Goal: Task Accomplishment & Management: Use online tool/utility

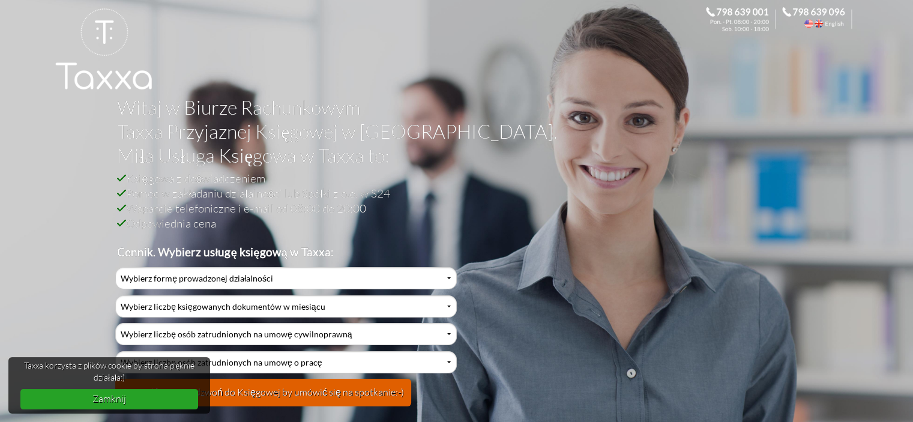
click at [103, 398] on link "Zamknij" at bounding box center [109, 399] width 178 height 20
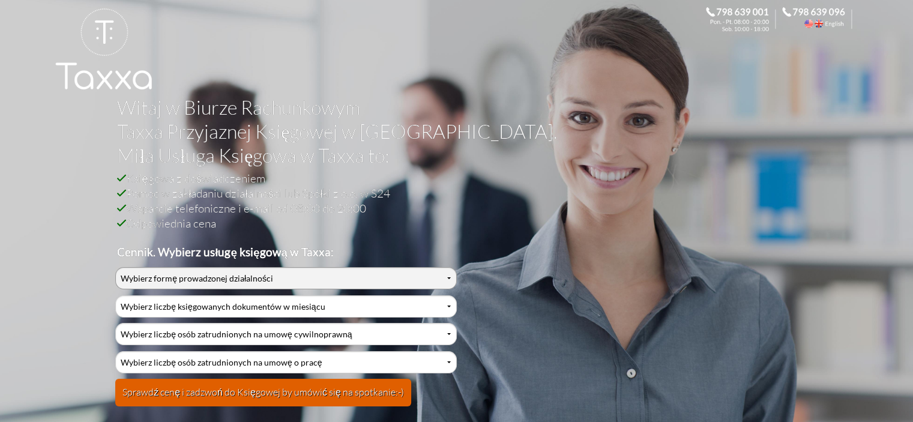
click at [449, 278] on select "Wybierz formę prowadzonej działalności Działalność jednoosobowa Działalność jed…" at bounding box center [285, 278] width 341 height 22
select select "2"
click at [115, 267] on select "Wybierz formę prowadzonej działalności Działalność jednoosobowa Działalność jed…" at bounding box center [285, 278] width 341 height 22
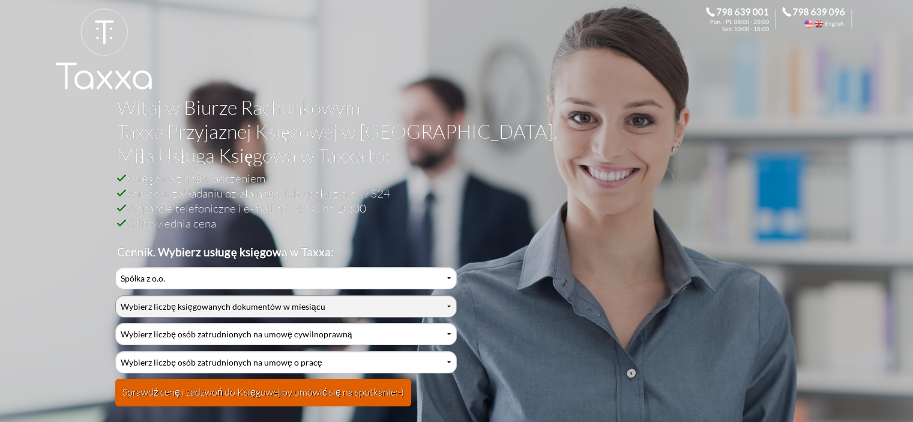
click at [450, 306] on select "Wybierz liczbę księgowanych dokumentów w miesiącu 0-1 2-3 4-5 6-10 11-20 21-30 …" at bounding box center [285, 306] width 341 height 22
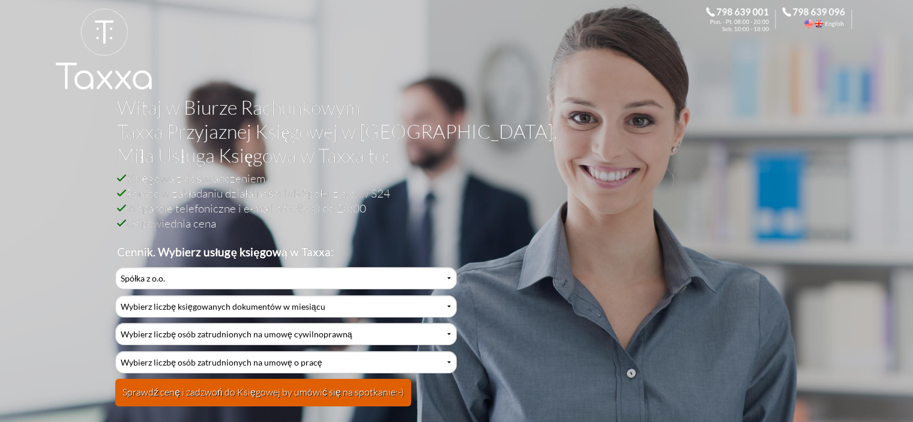
select select "0"
click at [115, 295] on select "Wybierz liczbę księgowanych dokumentów w miesiącu 0-1 2-3 4-5 6-10 11-20 21-30 …" at bounding box center [285, 306] width 341 height 22
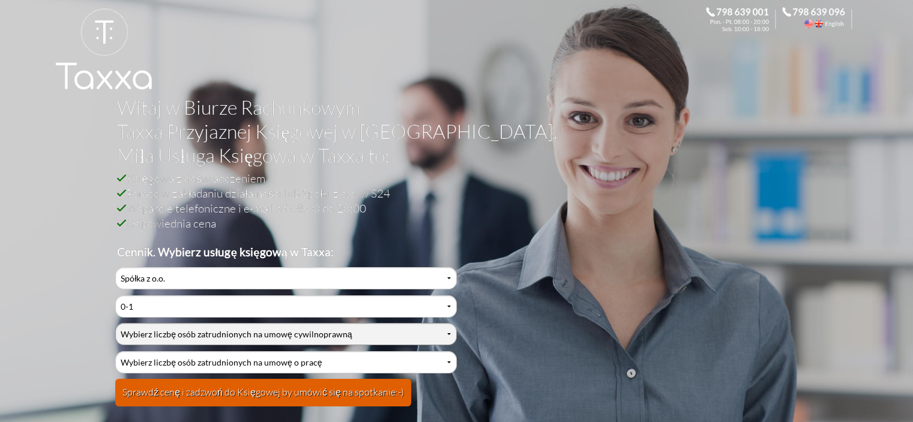
click at [448, 333] on select "Wybierz liczbę osób zatrudnionych na umowę cywilnoprawną 0 1 2 3 4 5 6 7 8 9 10…" at bounding box center [285, 334] width 341 height 22
select select "3"
click at [115, 323] on select "Wybierz liczbę osób zatrudnionych na umowę cywilnoprawną 0 1 2 3 4 5 6 7 8 9 10…" at bounding box center [285, 334] width 341 height 22
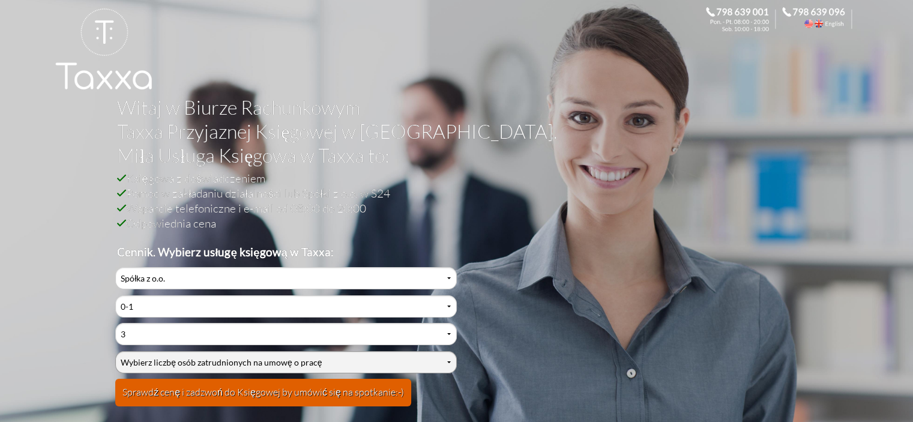
click at [447, 361] on select "Wybierz liczbę osób zatrudnionych na umowę o pracę 0 1 2 3 4 5 6 7 8 9 10 11 12…" at bounding box center [285, 362] width 341 height 22
select select "4"
click at [115, 351] on select "Wybierz liczbę osób zatrudnionych na umowę o pracę 0 1 2 3 4 5 6 7 8 9 10 11 12…" at bounding box center [285, 362] width 341 height 22
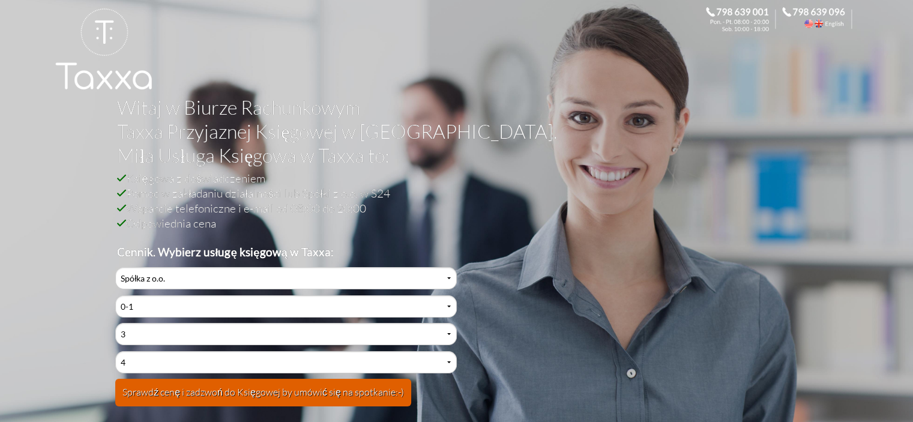
click at [133, 393] on button "Sprawdź cenę i zadzwoń do Księgowej by umówić się na spotkanie:-)" at bounding box center [263, 393] width 296 height 28
